Goal: Task Accomplishment & Management: Manage account settings

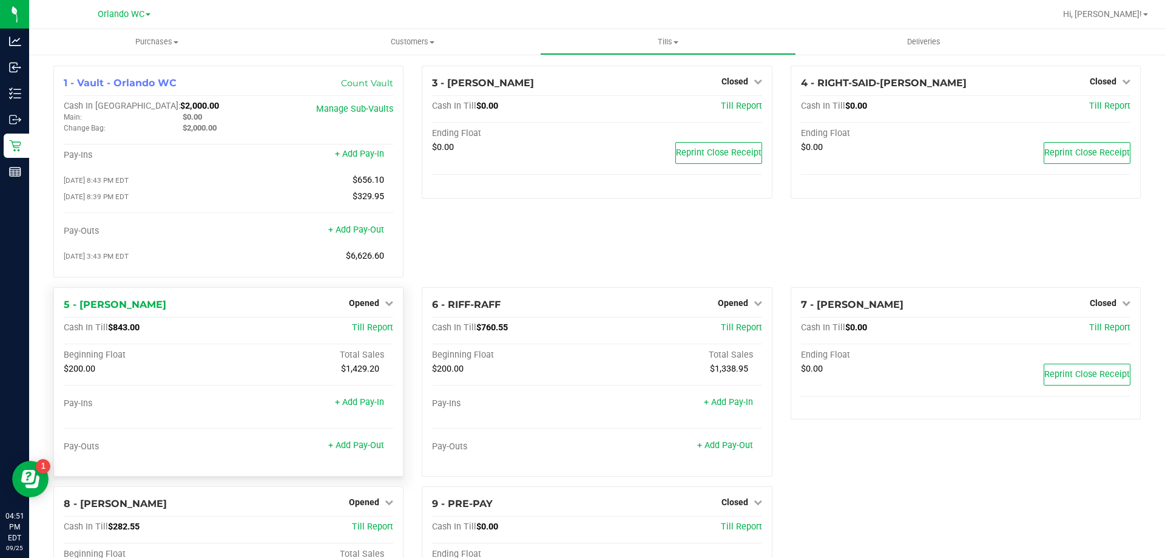
scroll to position [143, 0]
click at [588, 255] on div "3 - JASON-DERULO Closed Open Till Cash In Till $0.00 Till Report Ending Float $…" at bounding box center [597, 176] width 368 height 221
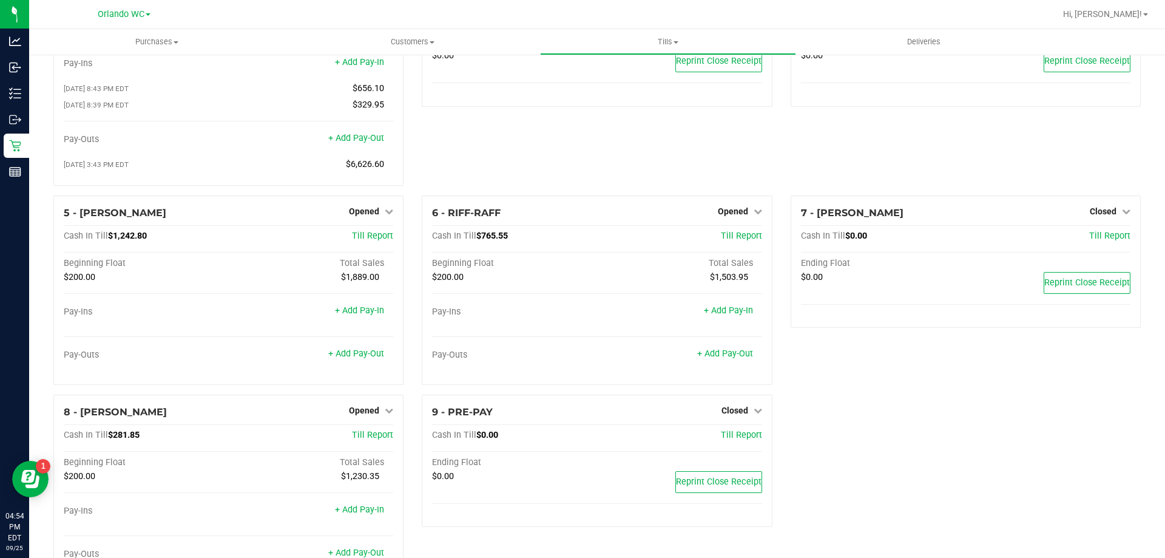
scroll to position [143, 0]
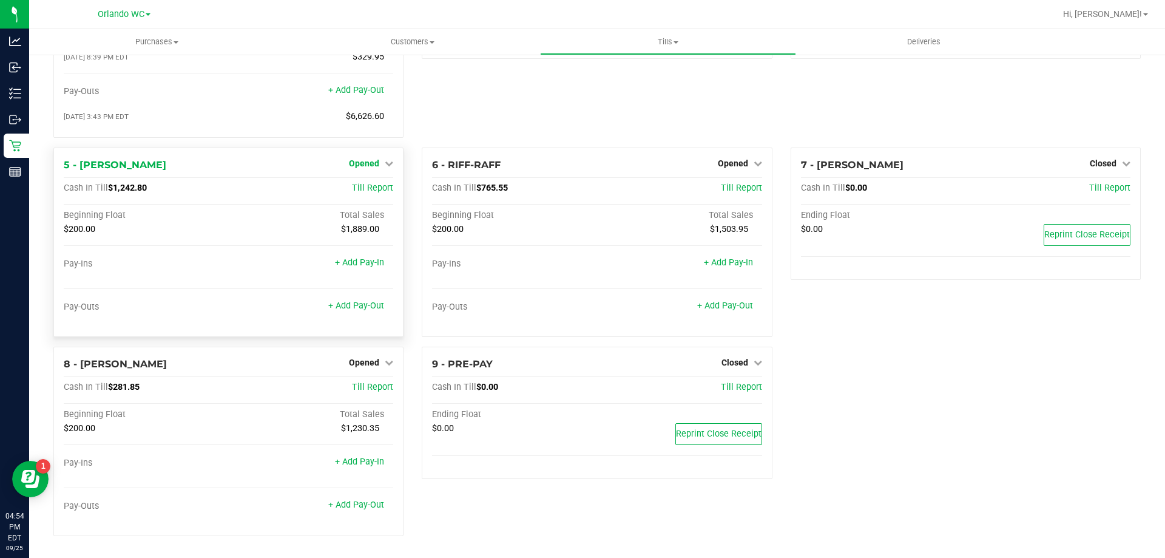
click at [380, 165] on link "Opened" at bounding box center [371, 163] width 44 height 10
click at [363, 308] on link "+ Add Pay-Out" at bounding box center [356, 305] width 56 height 10
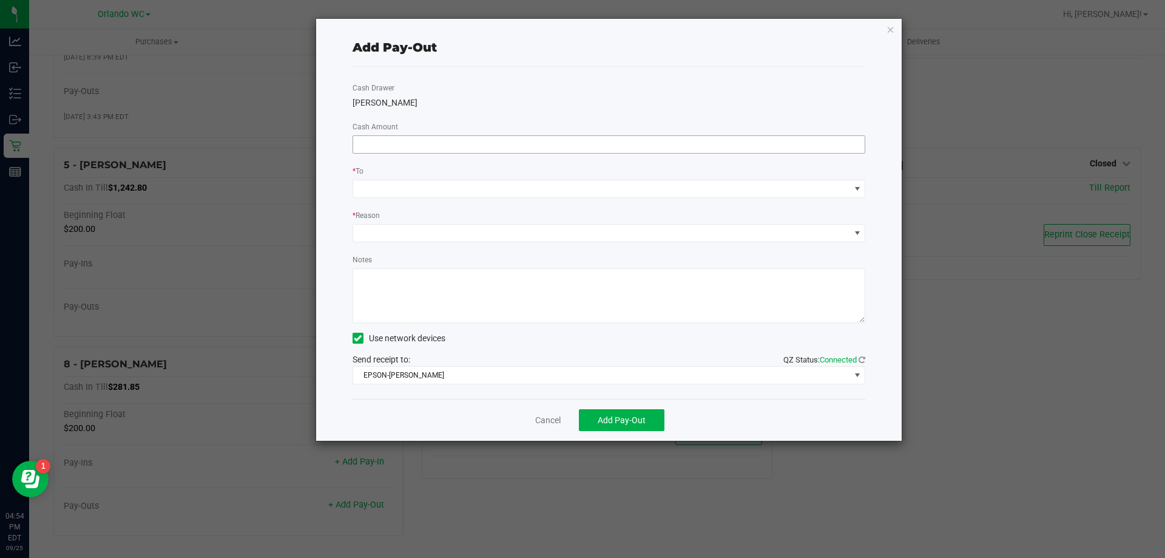
click at [491, 143] on input at bounding box center [609, 144] width 512 height 17
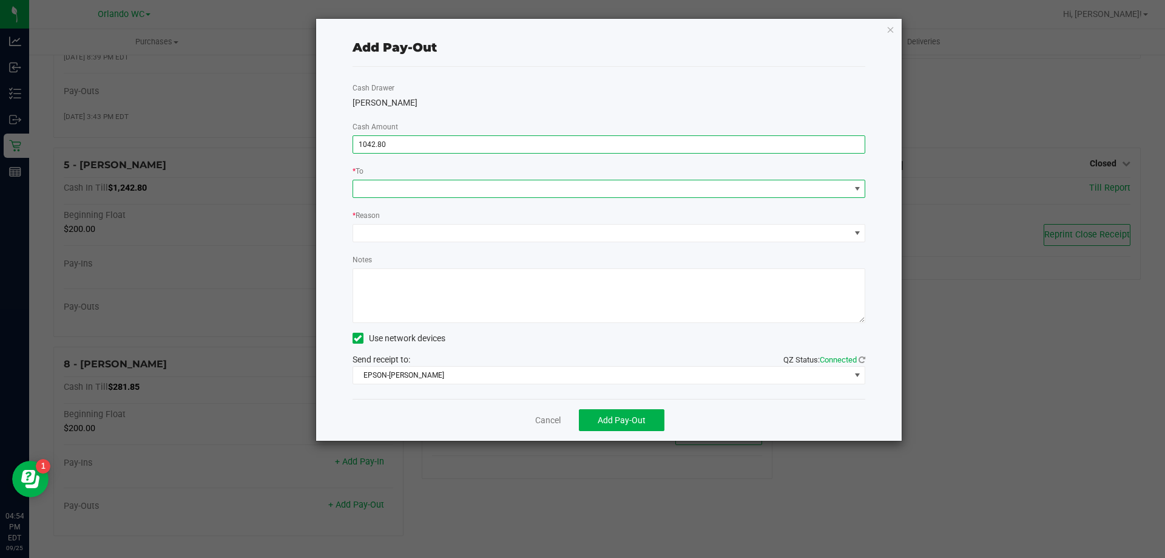
click at [859, 184] on span at bounding box center [857, 189] width 10 height 10
type input "$1,042.80"
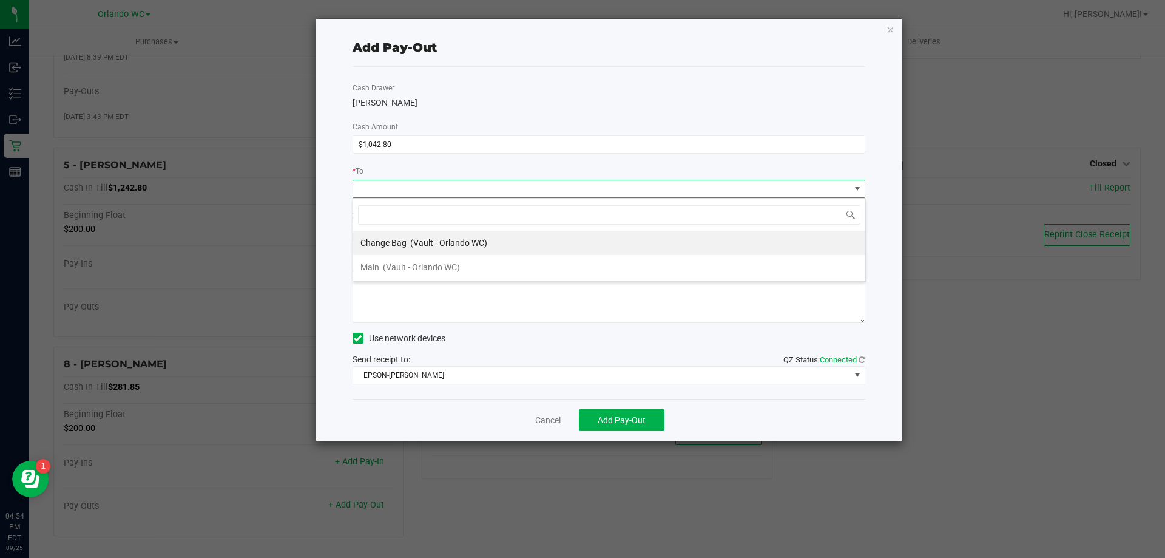
scroll to position [18, 513]
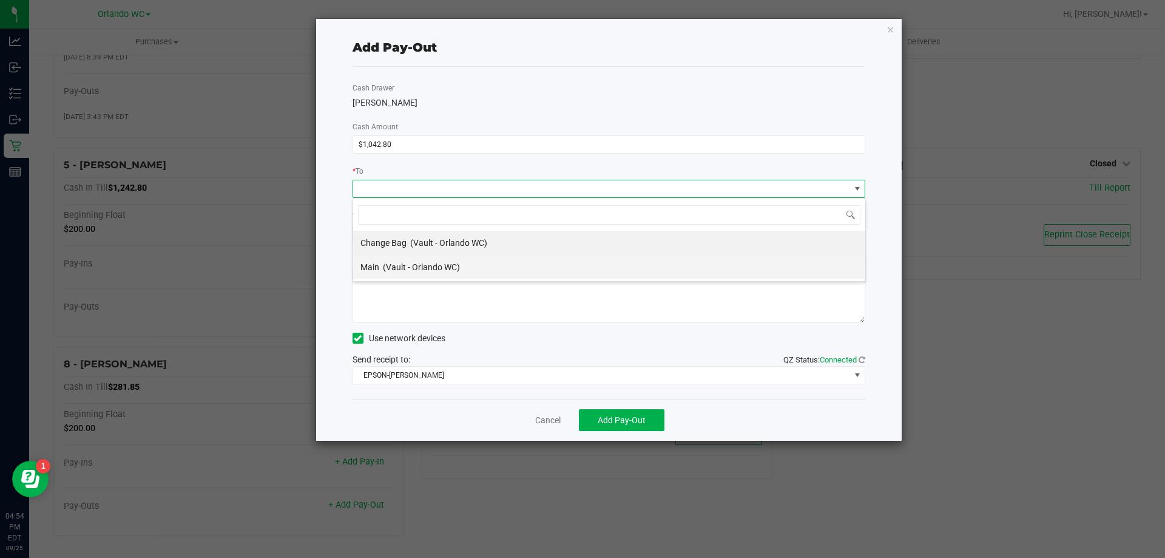
click at [596, 264] on li "Main (Vault - Orlando WC)" at bounding box center [609, 267] width 512 height 24
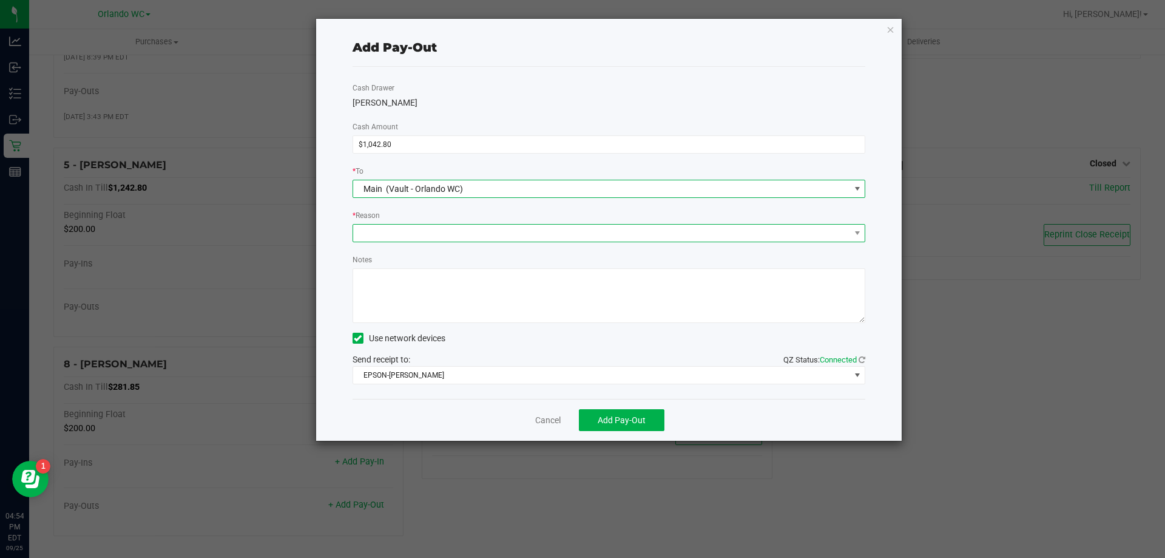
click at [599, 238] on span at bounding box center [601, 232] width 497 height 17
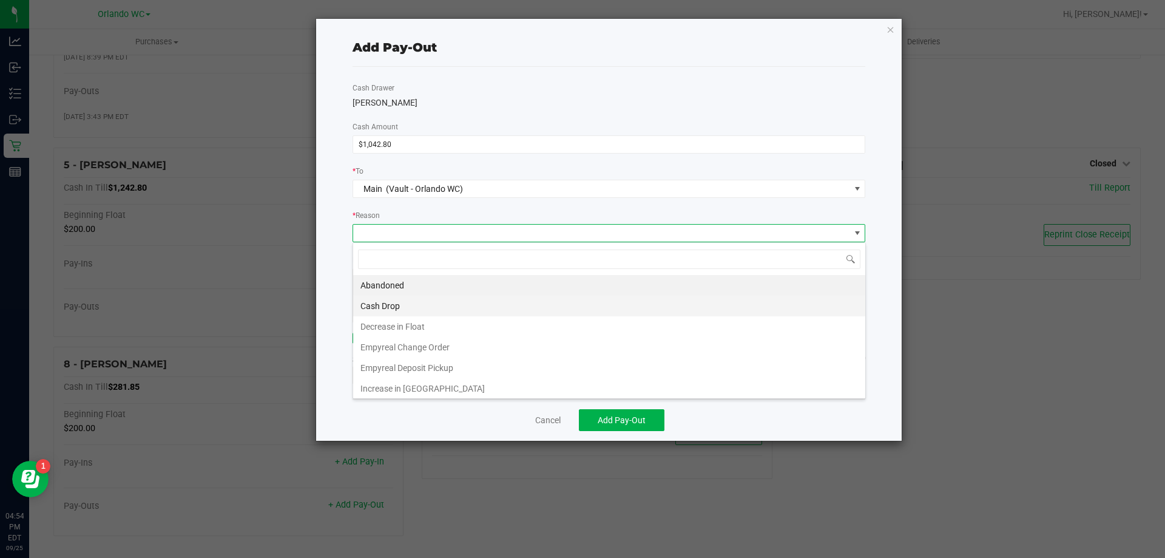
click at [470, 295] on li "Cash Drop" at bounding box center [609, 305] width 512 height 21
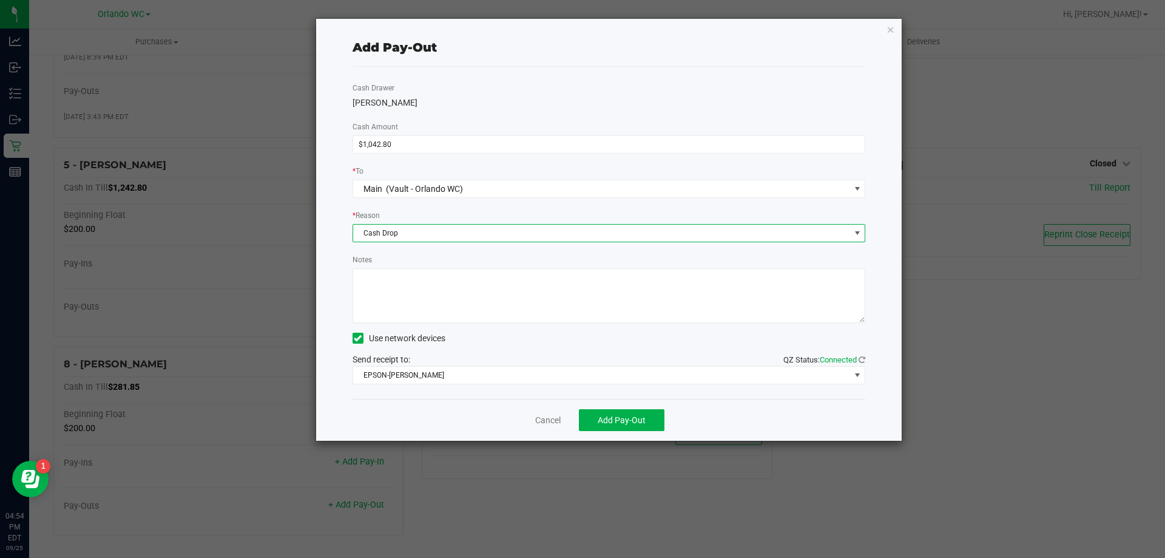
click at [527, 312] on textarea "Notes" at bounding box center [608, 295] width 513 height 55
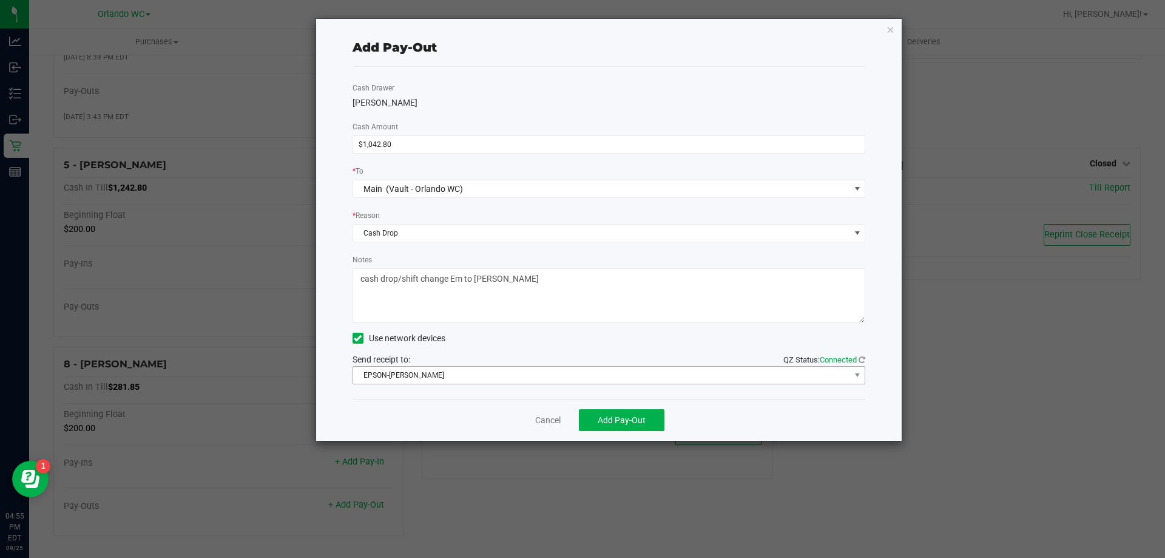
type textarea "cash drop/shift change Em to Rosa"
click at [627, 376] on span "EPSON-JASON-DERULO" at bounding box center [601, 374] width 497 height 17
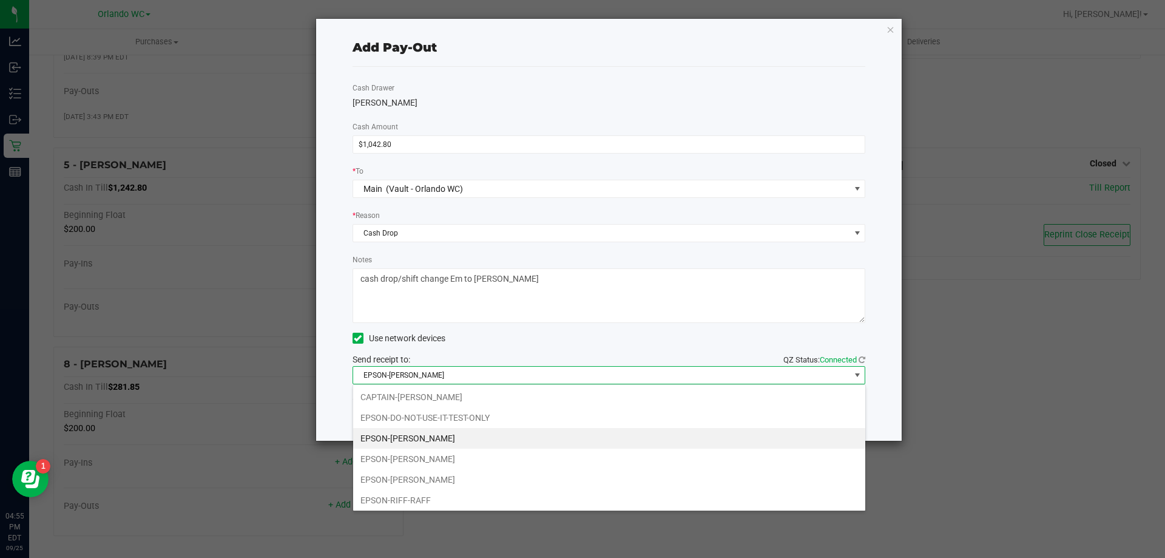
click at [623, 345] on div "Use network devices" at bounding box center [608, 338] width 513 height 18
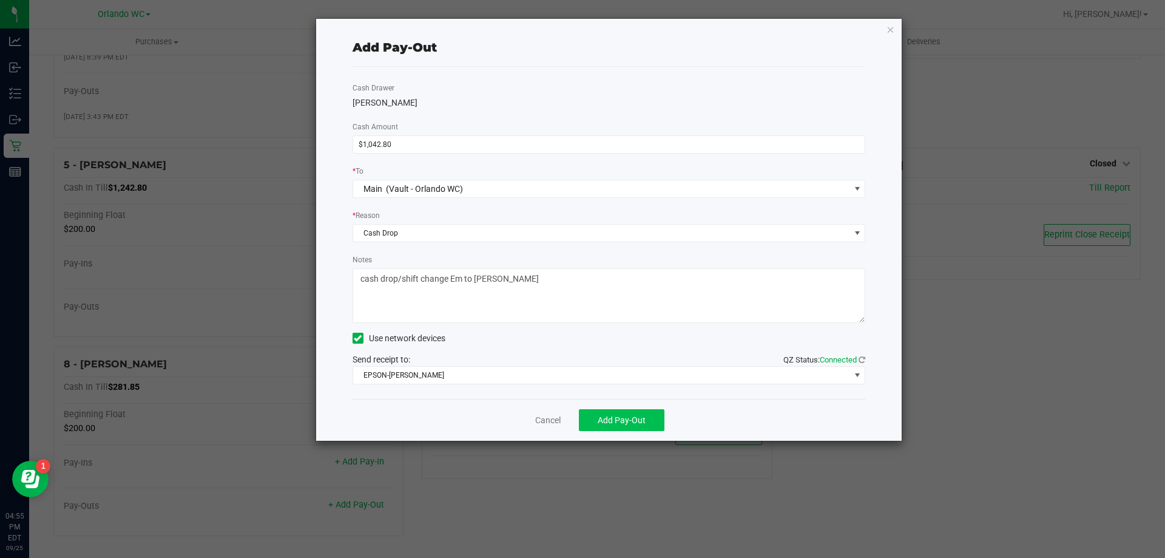
click at [646, 430] on button "Add Pay-Out" at bounding box center [622, 420] width 86 height 22
click at [543, 422] on link "Dismiss" at bounding box center [543, 420] width 29 height 13
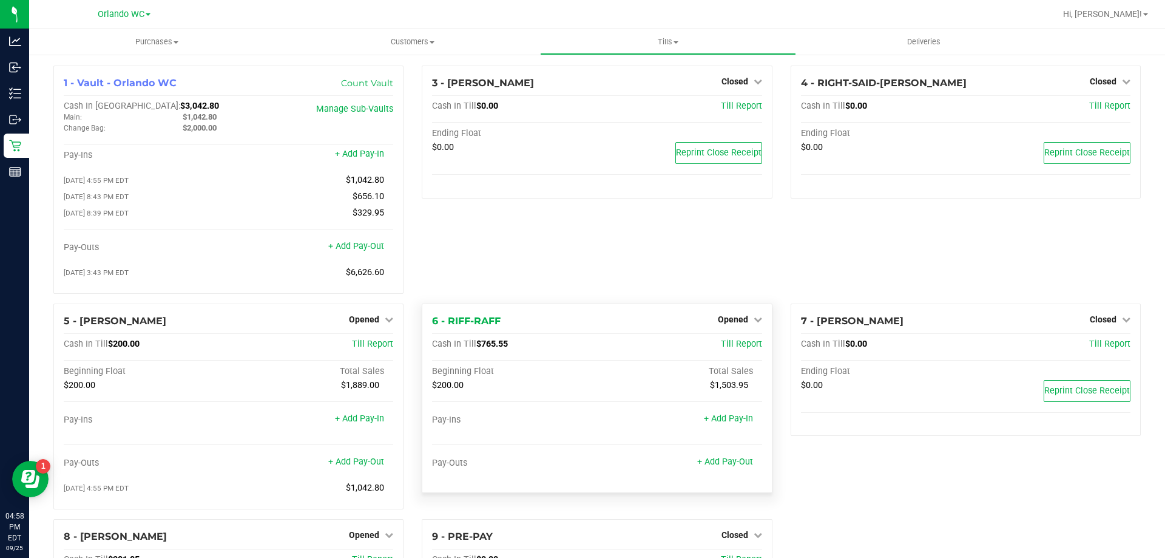
scroll to position [177, 0]
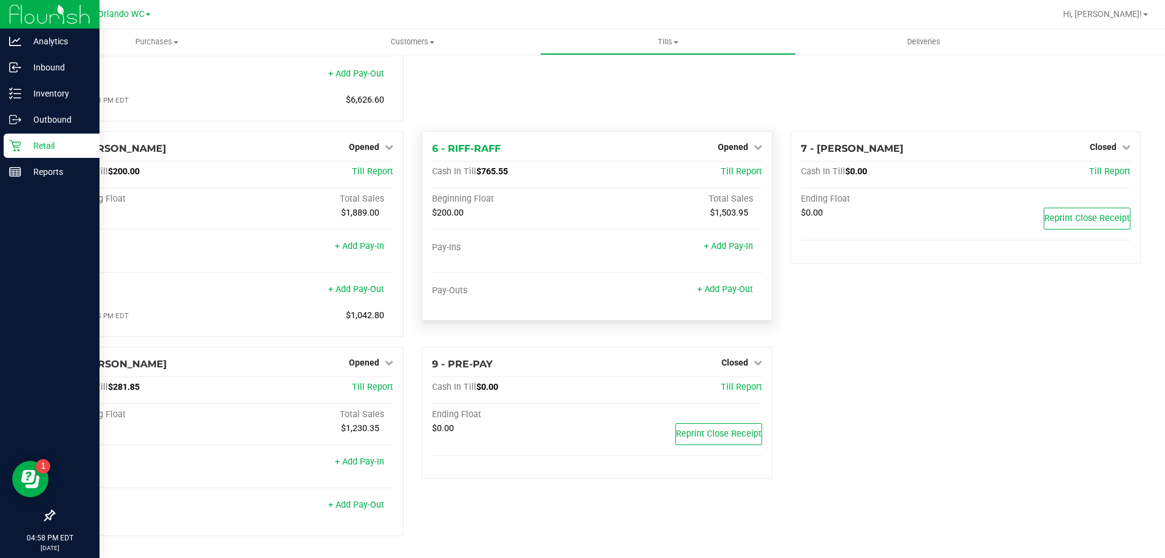
click at [7, 148] on div "Retail" at bounding box center [52, 145] width 96 height 24
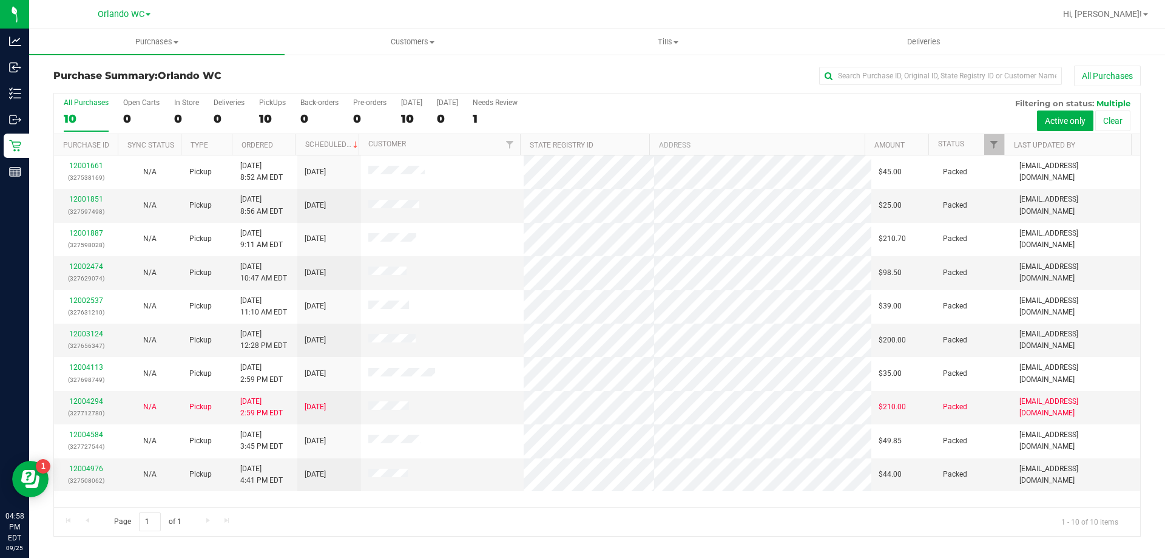
click at [75, 126] on label "All Purchases 10" at bounding box center [86, 114] width 45 height 33
click at [0, 0] on input "All Purchases 10" at bounding box center [0, 0] width 0 height 0
click at [795, 99] on div "All Purchases 10 Open Carts 0 In Store 0 Deliveries 0 PickUps 10 Back-orders 0 …" at bounding box center [597, 98] width 1086 height 10
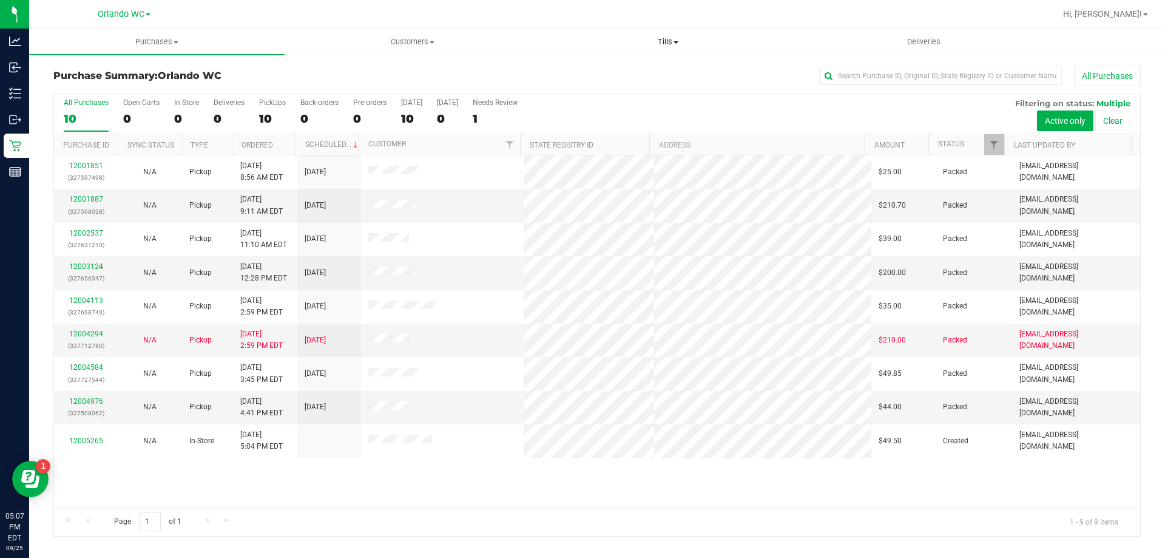
click at [667, 39] on span "Tills" at bounding box center [668, 41] width 254 height 11
click at [609, 74] on span "Manage tills" at bounding box center [581, 73] width 82 height 10
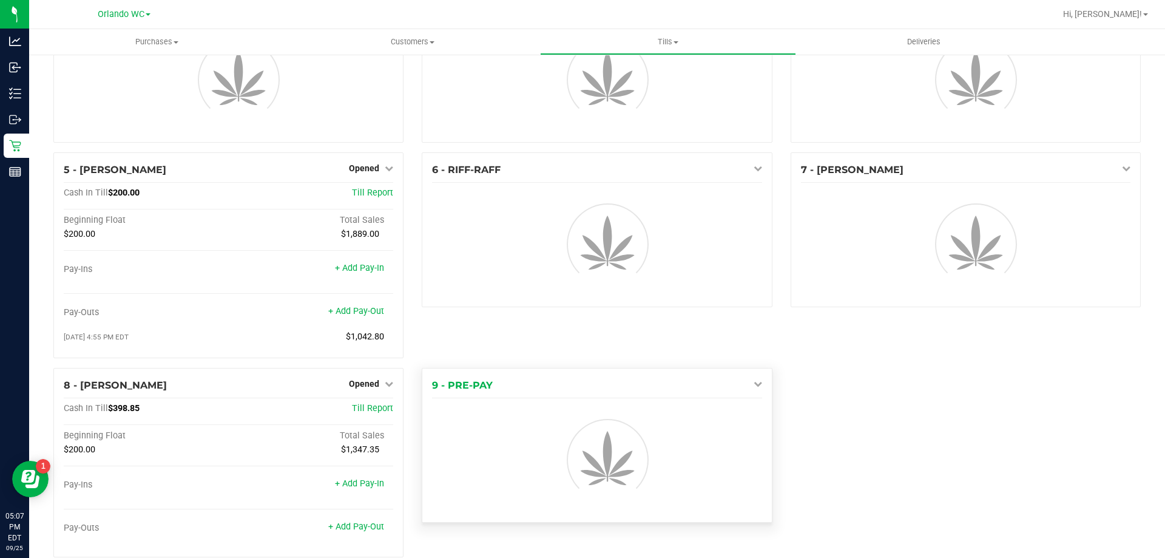
scroll to position [99, 0]
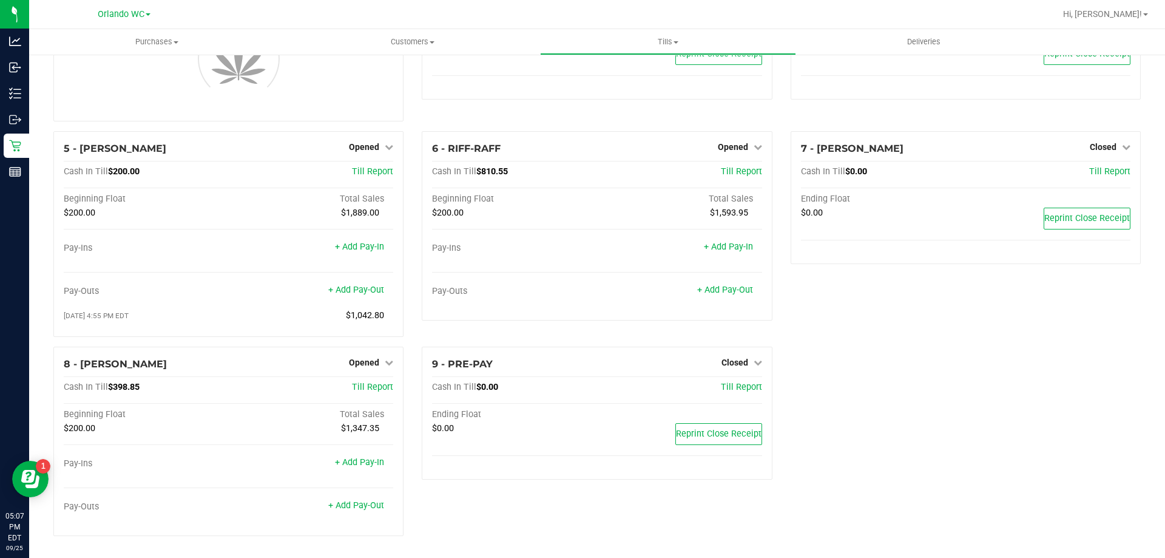
click at [811, 329] on div "7 - ROBB-STARK Closed Open Till Cash In Till $0.00 Till Report Ending Float $0.…" at bounding box center [965, 238] width 368 height 215
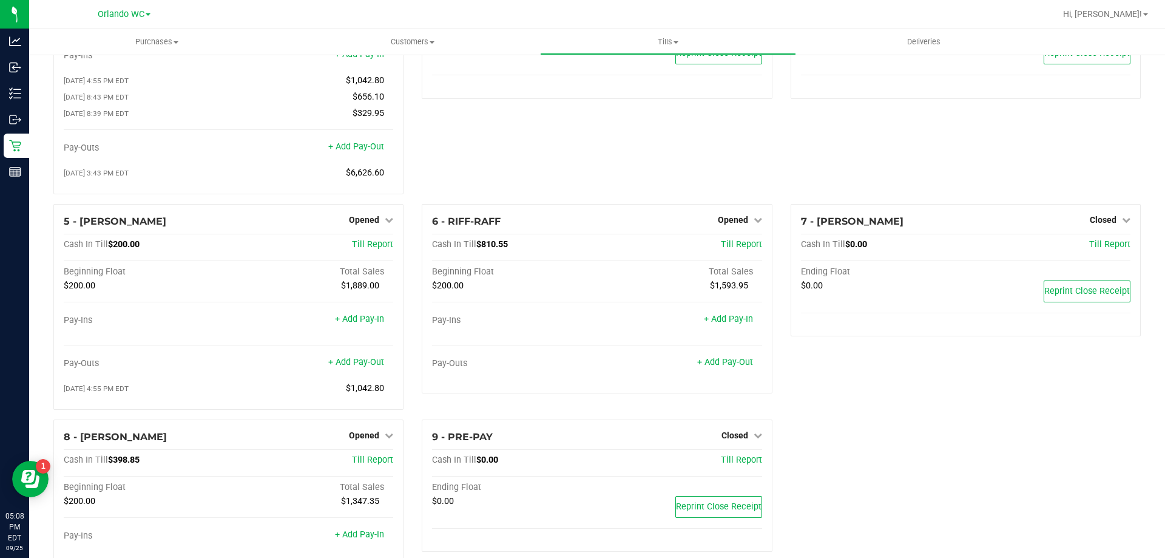
click at [900, 446] on div "1 - Vault - Orlando WC Count Vault Cash In Vault: $3,042.80 Main: $1,042.80 Cha…" at bounding box center [596, 292] width 1105 height 652
click at [727, 381] on div at bounding box center [596, 378] width 329 height 8
click at [734, 224] on span "Opened" at bounding box center [733, 220] width 30 height 10
click at [723, 247] on link "Close Till" at bounding box center [734, 245] width 33 height 10
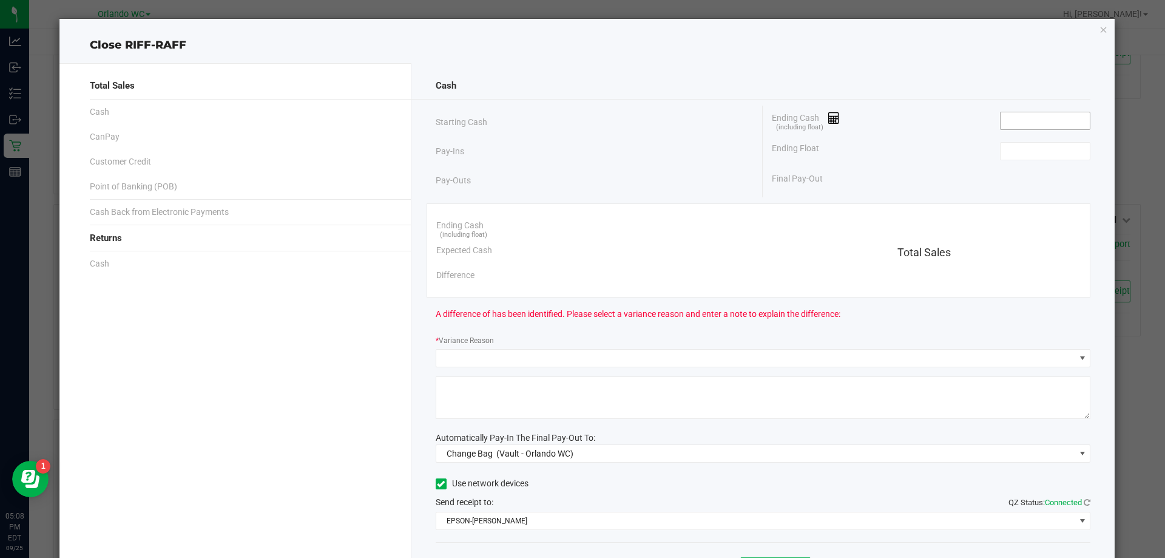
click at [1043, 120] on input at bounding box center [1044, 120] width 89 height 17
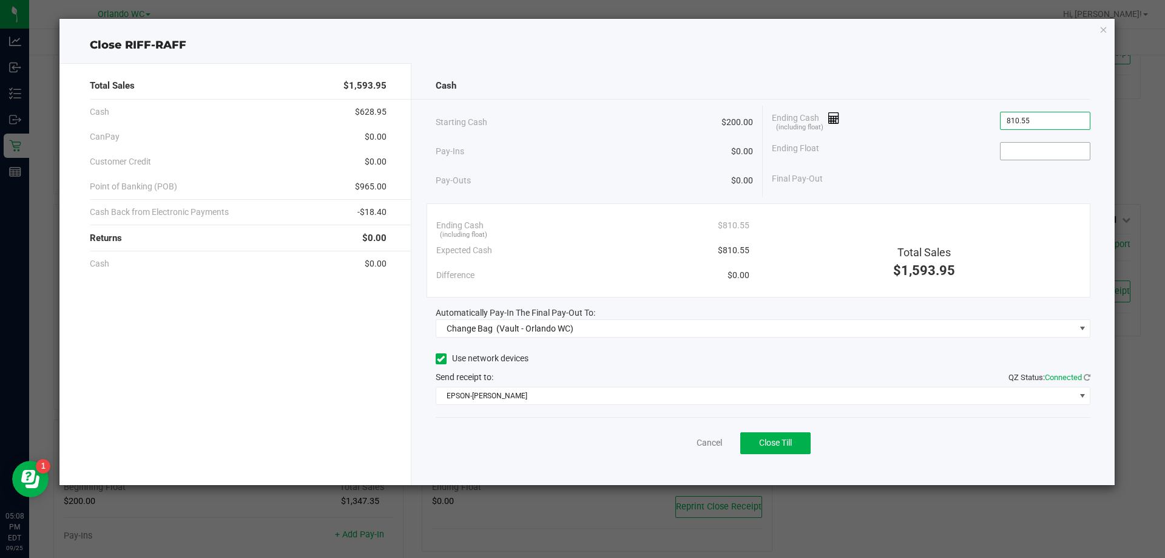
click at [1047, 147] on input at bounding box center [1044, 151] width 89 height 17
type input "$810.55"
click at [845, 155] on div "Ending Float 200" at bounding box center [931, 151] width 319 height 30
type input "$200.00"
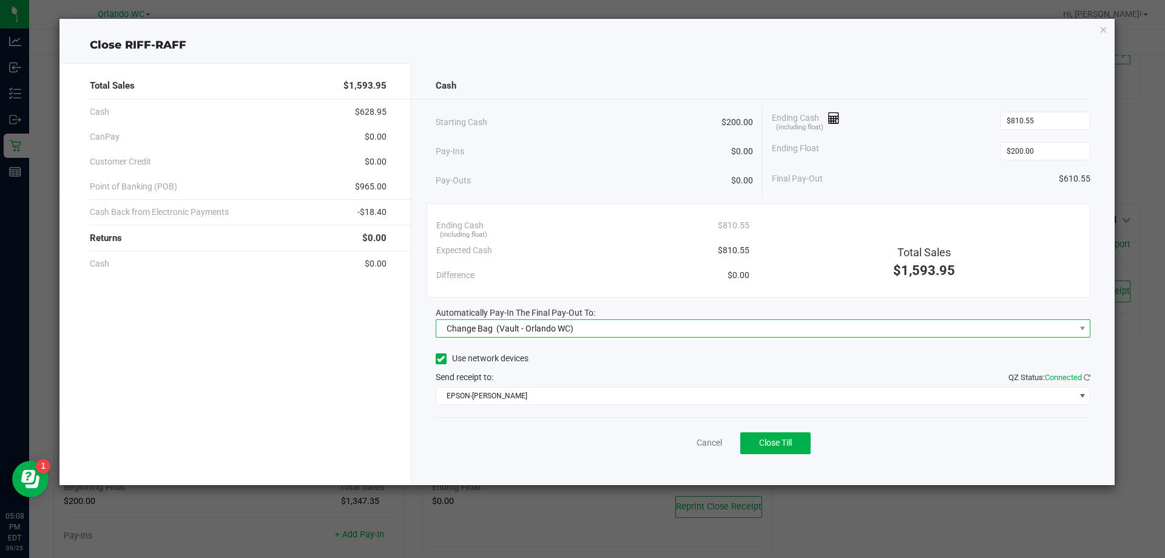
click at [644, 330] on span "Change Bag (Vault - Orlando WC)" at bounding box center [755, 328] width 639 height 17
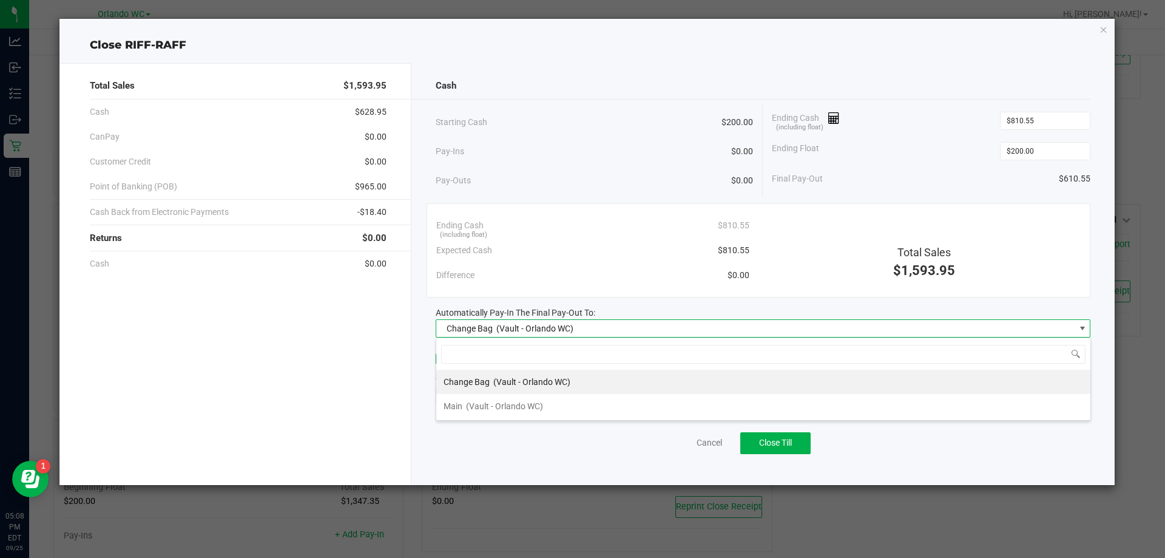
scroll to position [18, 655]
click at [465, 420] on div "Change Bag (Vault - Orlando WC) Main (Vault - Orlando WC)" at bounding box center [763, 379] width 655 height 84
click at [681, 198] on div "Cash Starting Cash $200.00 Pay-Ins $0.00 Pay-Outs $0.00 Ending Cash (including …" at bounding box center [763, 274] width 704 height 422
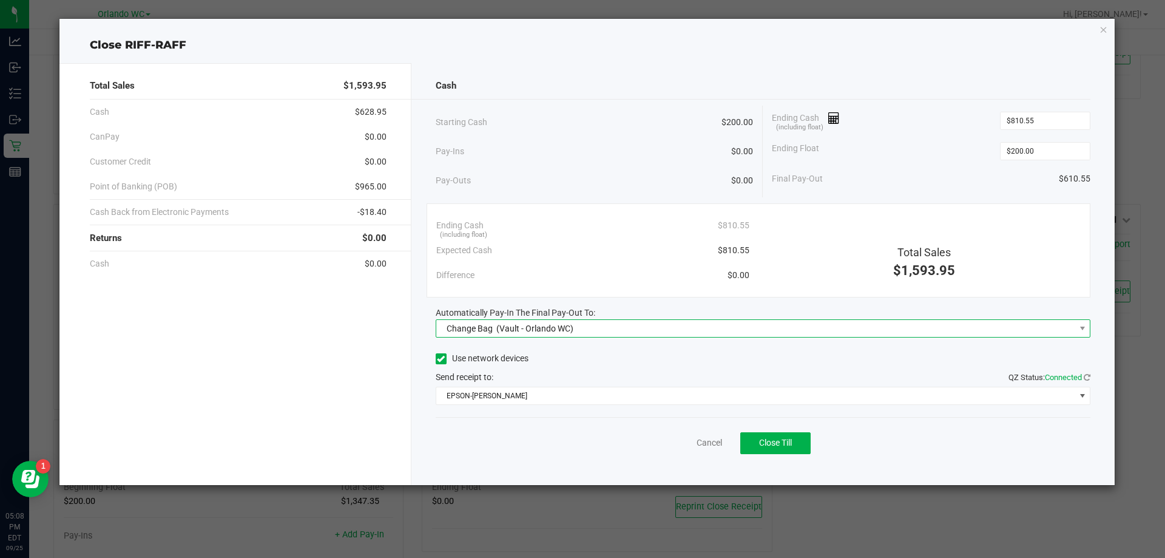
click at [554, 328] on span "(Vault - Orlando WC)" at bounding box center [534, 328] width 77 height 10
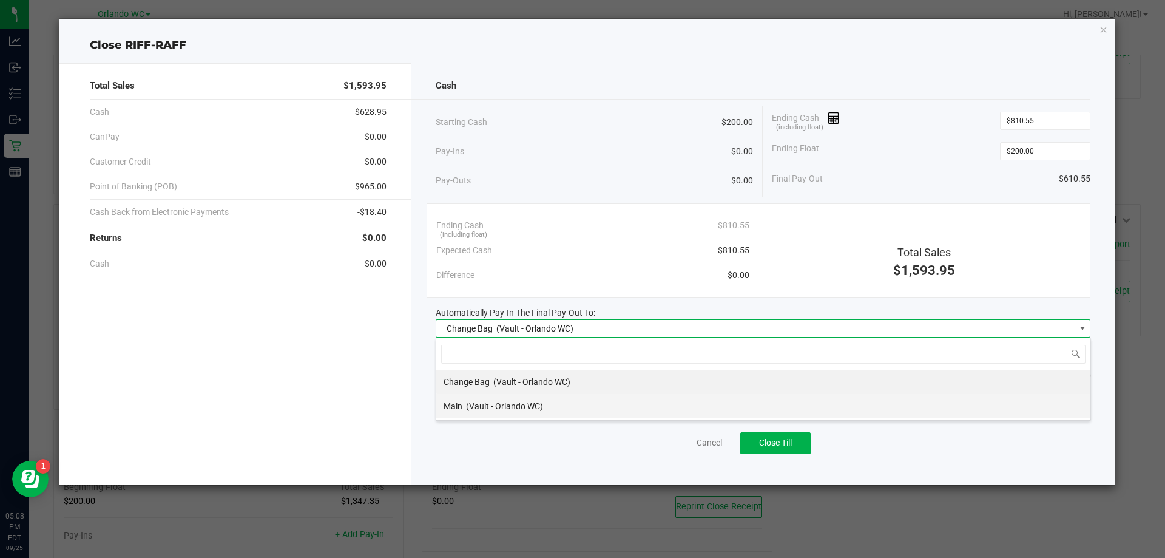
click at [496, 407] on span "(Vault - Orlando WC)" at bounding box center [504, 406] width 77 height 10
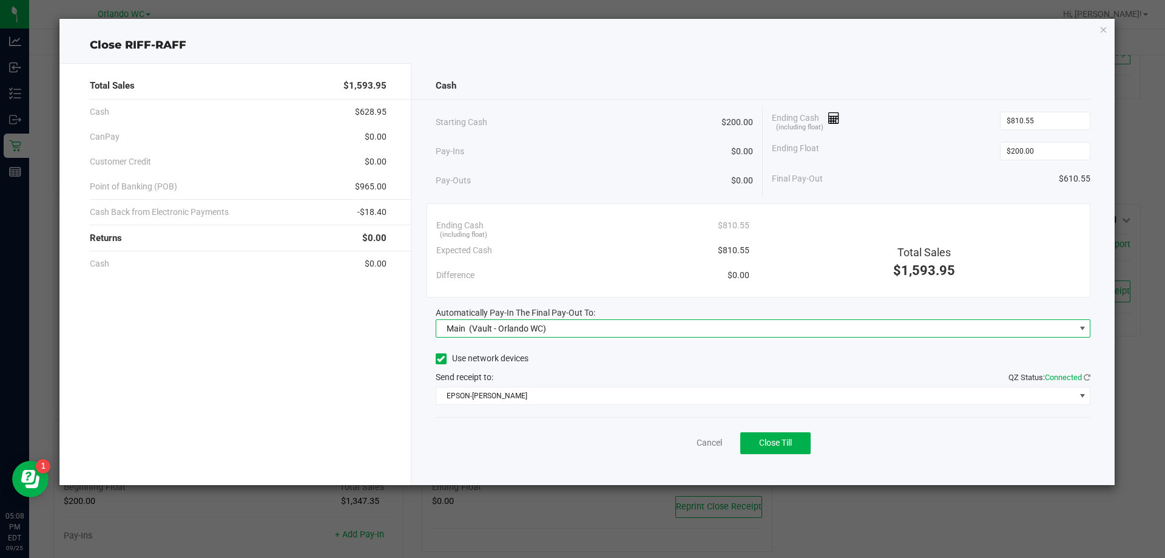
click at [632, 215] on div "Ending Cash (including float) $810.55" at bounding box center [592, 225] width 313 height 25
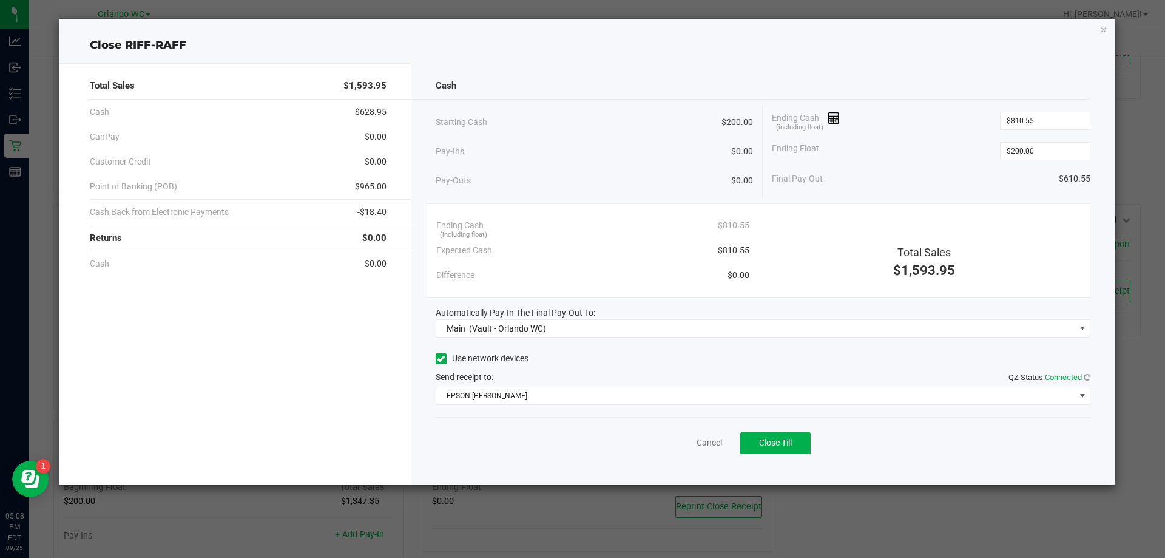
click at [511, 457] on div "Cancel Close Till" at bounding box center [763, 440] width 655 height 47
click at [778, 442] on span "Close Till" at bounding box center [775, 442] width 33 height 10
